Goal: Information Seeking & Learning: Learn about a topic

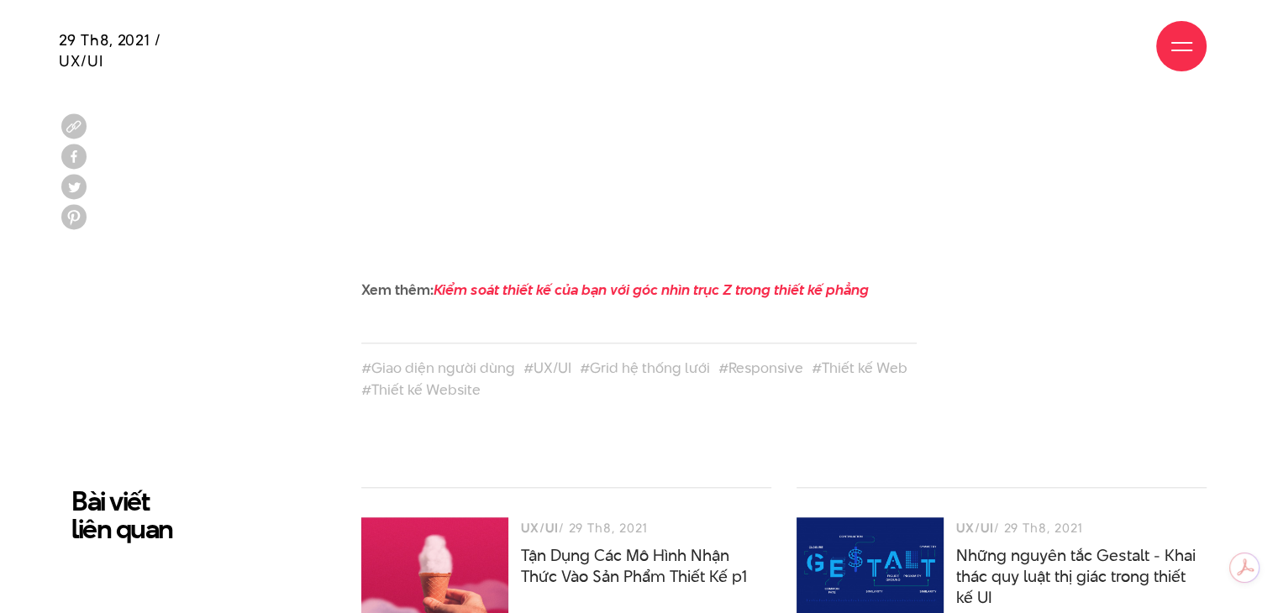
scroll to position [8279, 0]
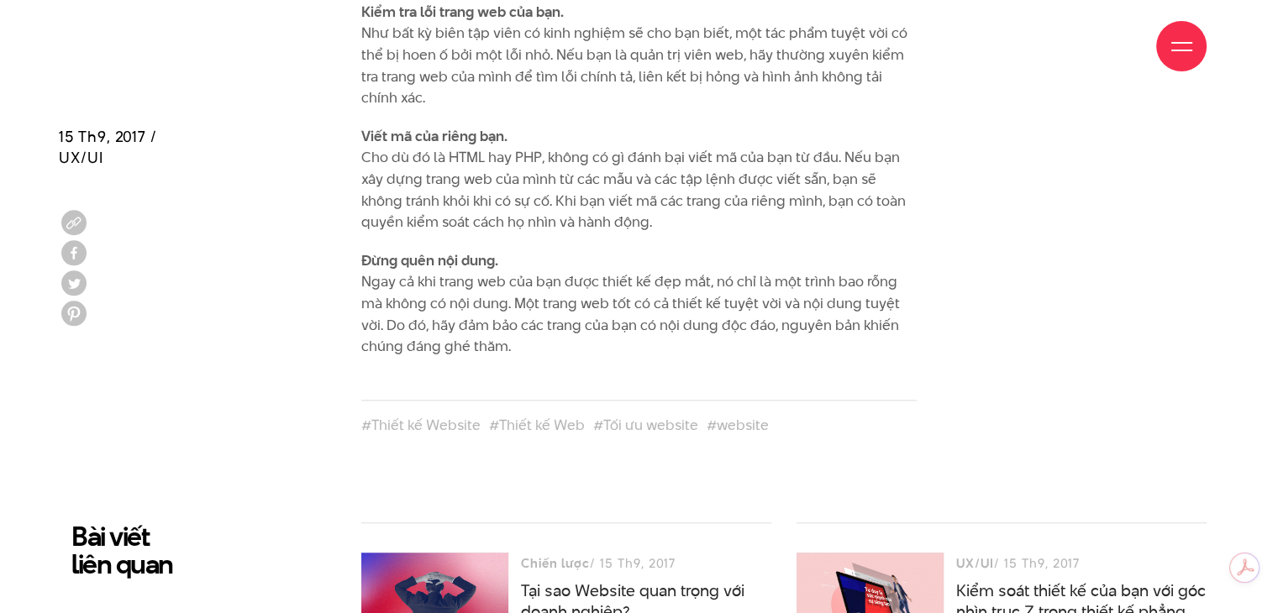
scroll to position [1483, 0]
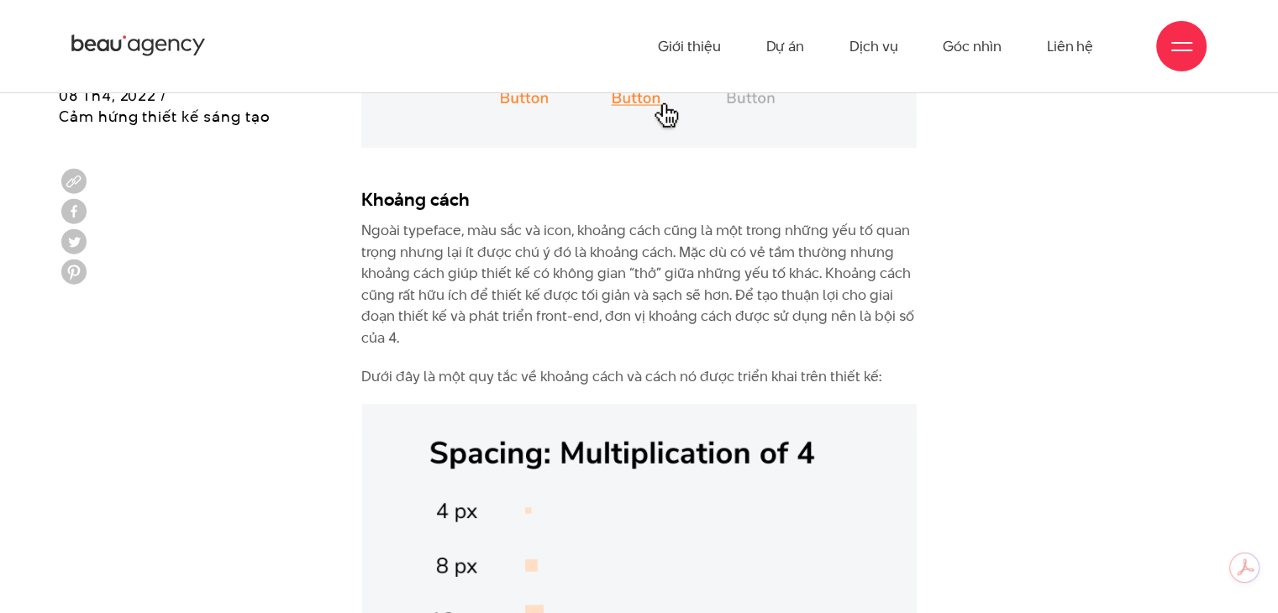
scroll to position [5506, 0]
click at [823, 265] on p "Ngoài typeface, màu sắc và icon, khoảng cách cũng là một trong những yếu tố qua…" at bounding box center [638, 285] width 555 height 129
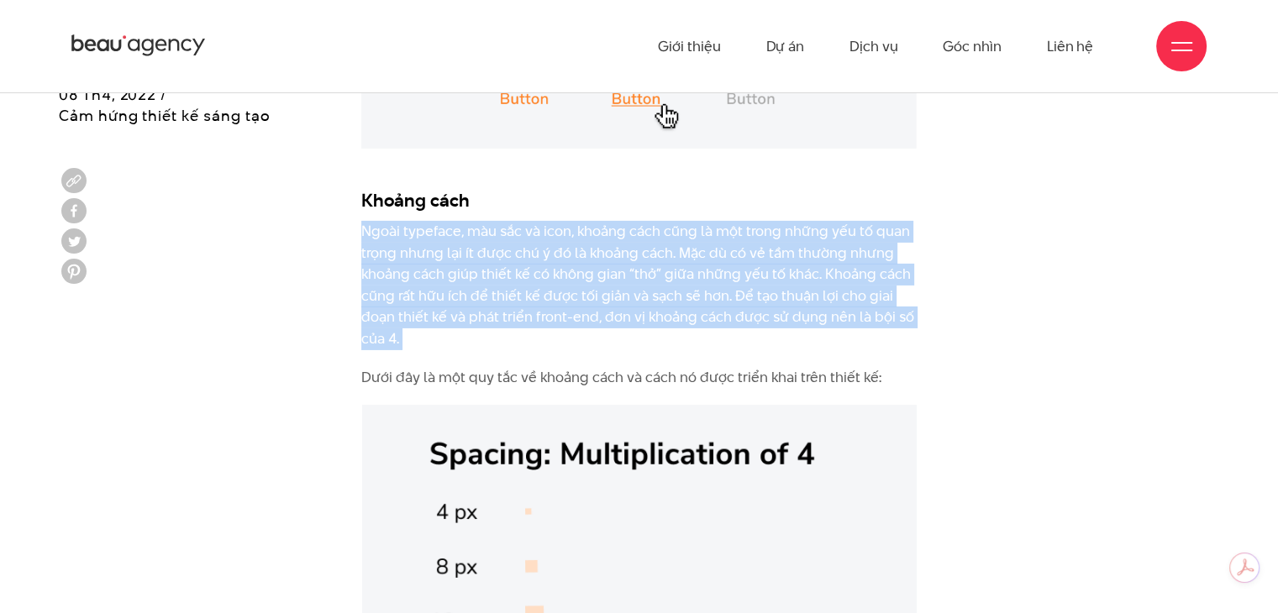
click at [823, 265] on p "Ngoài typeface, màu sắc và icon, khoảng cách cũng là một trong những yếu tố qua…" at bounding box center [638, 285] width 555 height 129
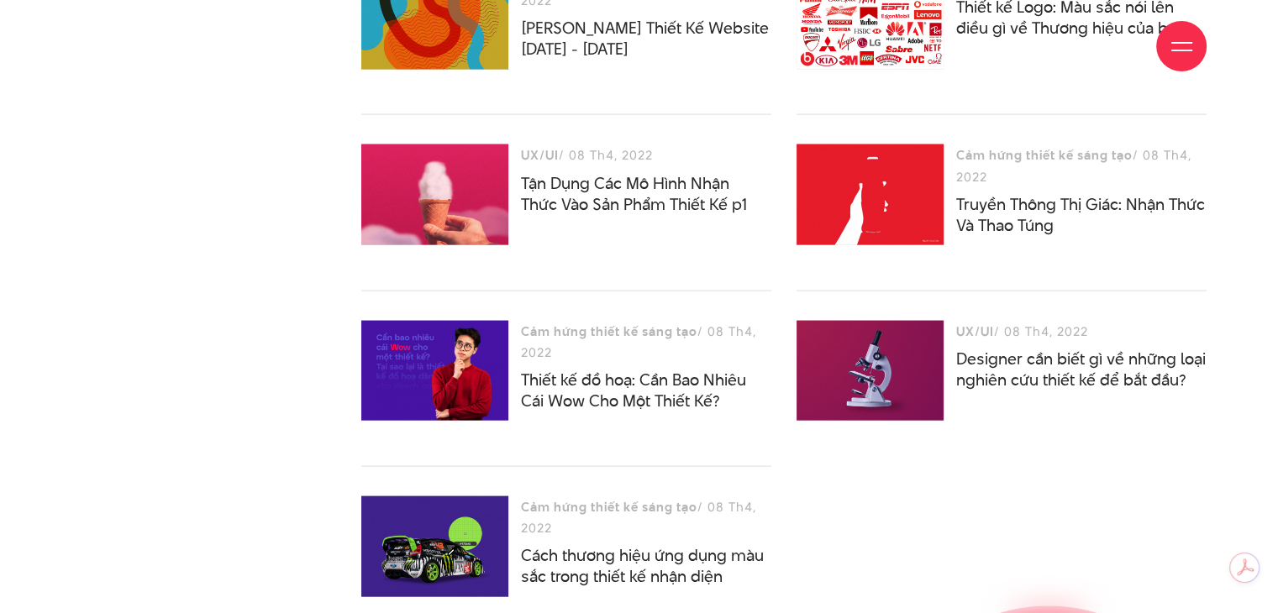
scroll to position [10033, 0]
